Goal: Use online tool/utility: Utilize a website feature to perform a specific function

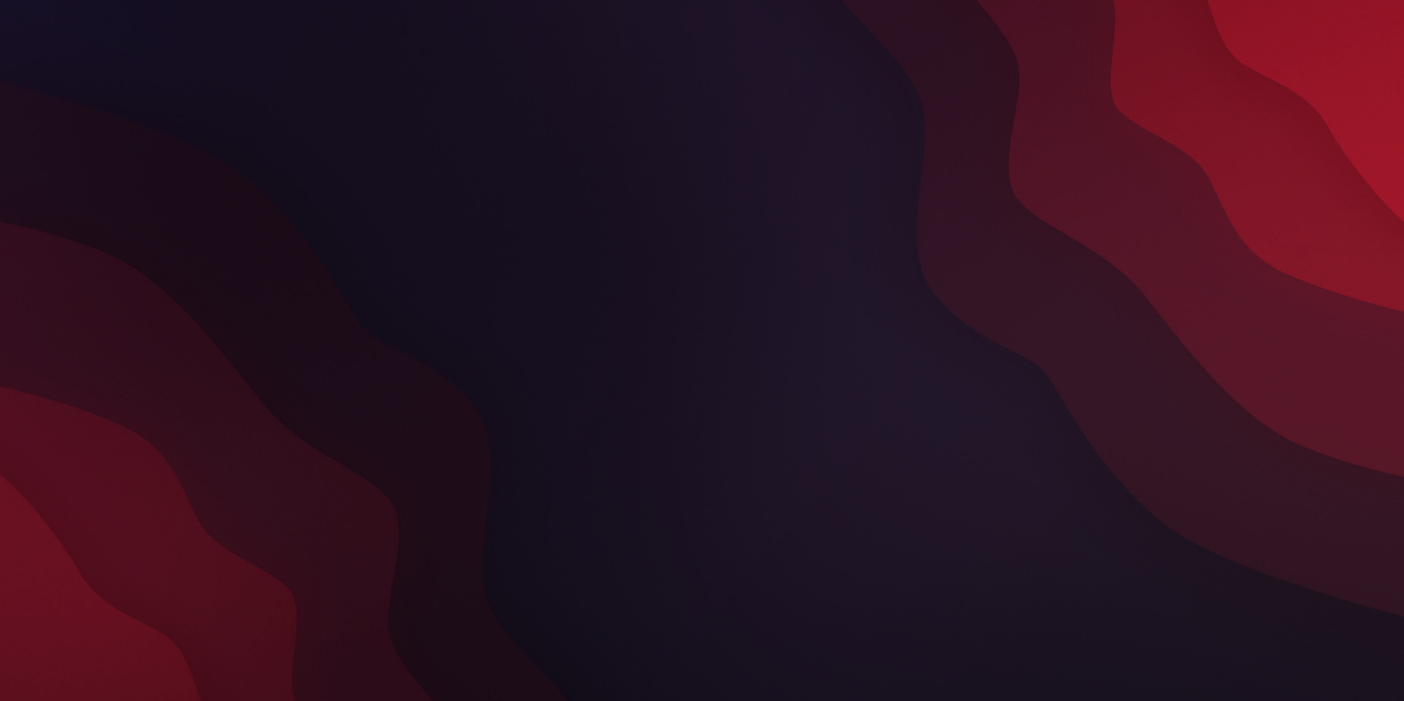
click at [588, 206] on div at bounding box center [702, 350] width 822 height 701
click at [861, 424] on div at bounding box center [702, 350] width 822 height 701
drag, startPoint x: 424, startPoint y: 619, endPoint x: 329, endPoint y: 485, distance: 163.8
click at [423, 618] on div at bounding box center [702, 350] width 822 height 701
click at [186, 166] on div at bounding box center [702, 350] width 1404 height 701
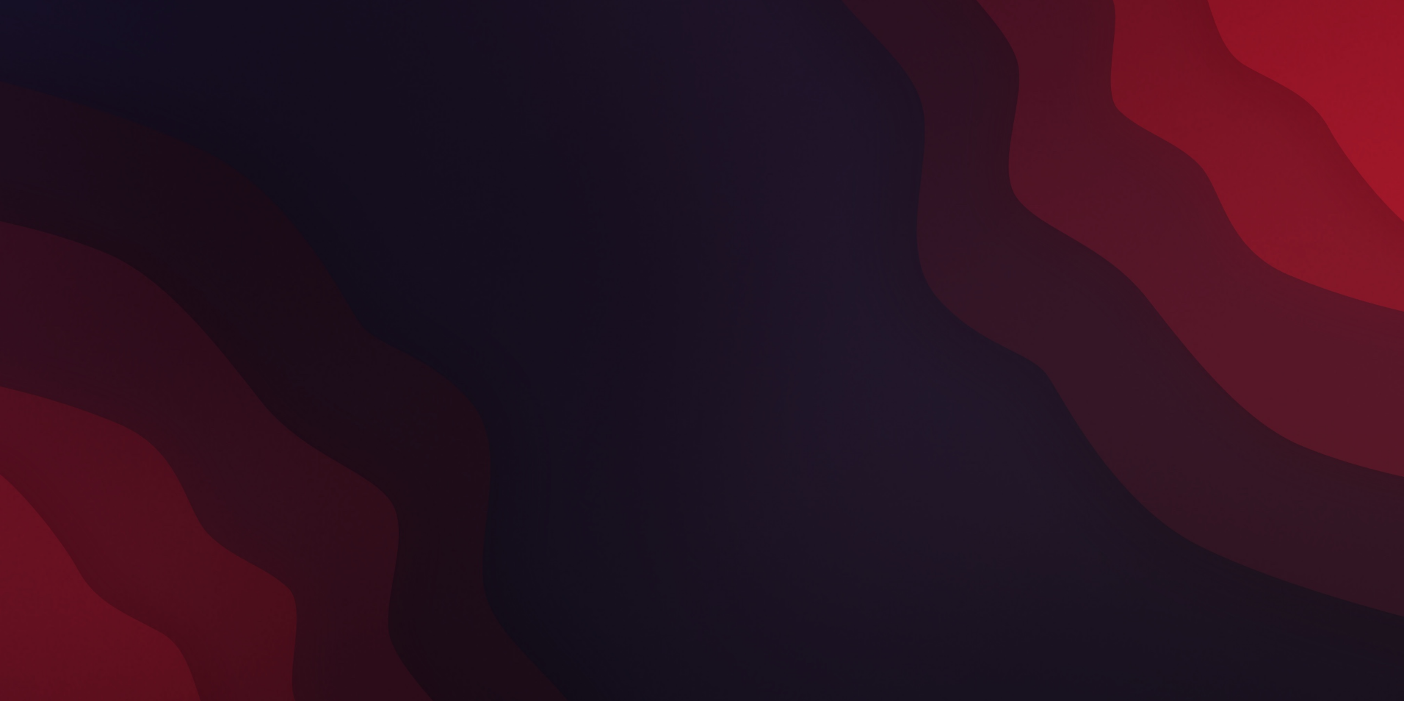
click at [585, 107] on div at bounding box center [702, 350] width 822 height 701
drag, startPoint x: 1054, startPoint y: 30, endPoint x: 921, endPoint y: 390, distance: 383.8
click at [922, 386] on div at bounding box center [702, 350] width 822 height 701
